Goal: Navigation & Orientation: Understand site structure

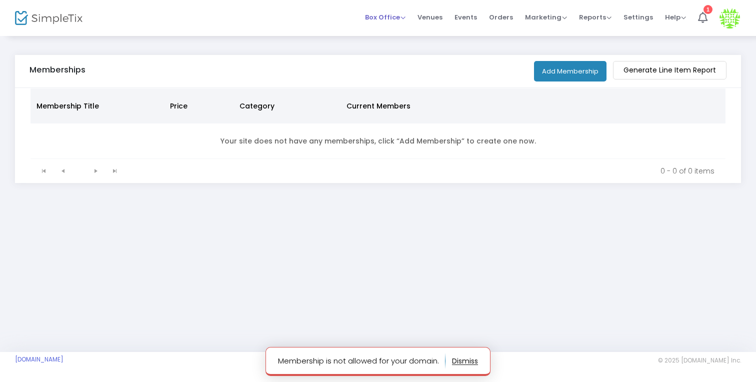
click at [398, 20] on span "Box Office" at bounding box center [385, 18] width 41 height 10
click at [433, 19] on span "Venues" at bounding box center [430, 18] width 25 height 26
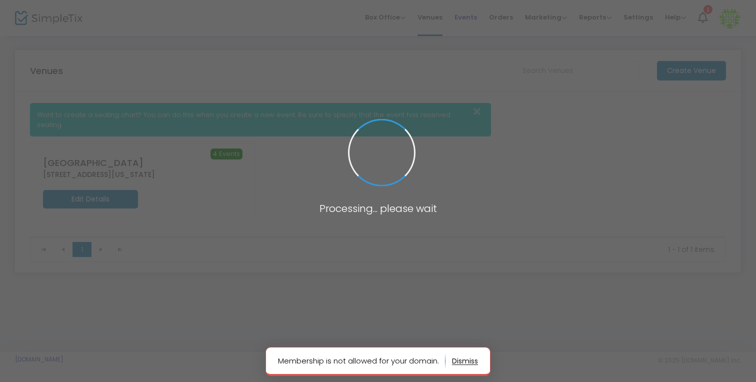
click at [473, 17] on span "Events" at bounding box center [466, 18] width 23 height 26
